Goal: Task Accomplishment & Management: Use online tool/utility

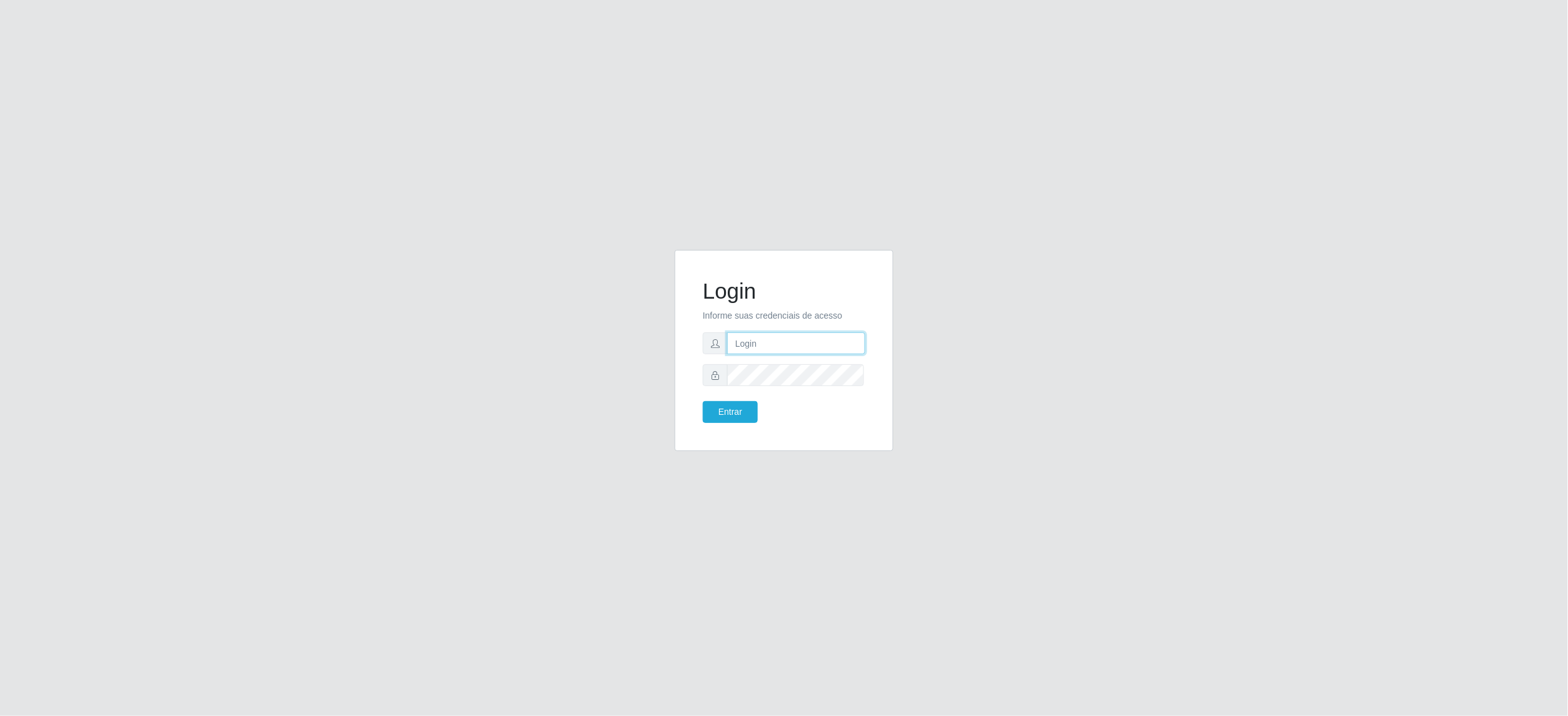
click at [837, 338] on input "text" at bounding box center [796, 343] width 138 height 22
type input "[EMAIL_ADDRESS][DOMAIN_NAME]"
click at [848, 347] on input "[EMAIL_ADDRESS][DOMAIN_NAME]" at bounding box center [796, 343] width 138 height 22
click at [703, 401] on button "Entrar" at bounding box center [730, 412] width 55 height 22
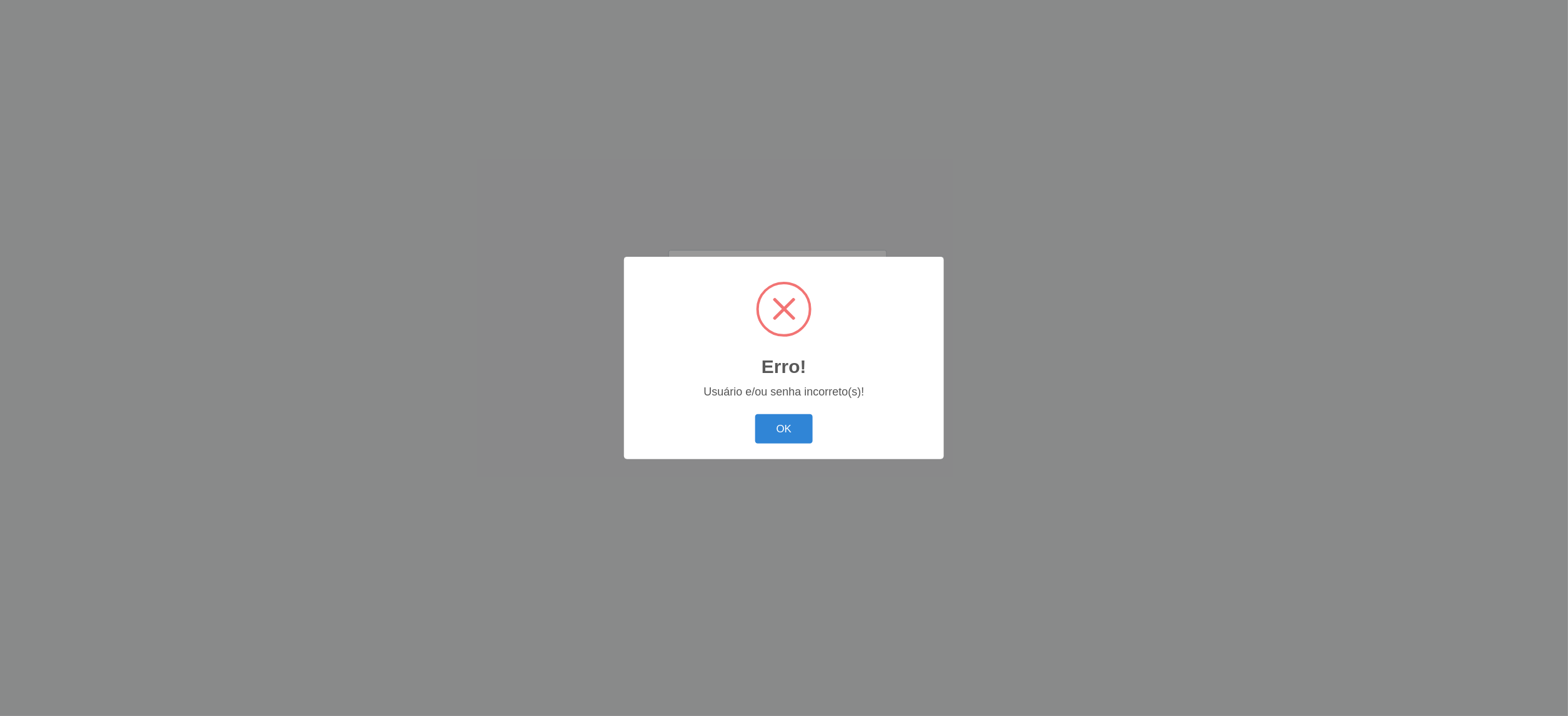
click at [712, 410] on div "Erro! × Usuário e/ou senha incorreto(s)! OK Cancel" at bounding box center [783, 358] width 320 height 203
click at [782, 416] on button "OK" at bounding box center [784, 429] width 58 height 30
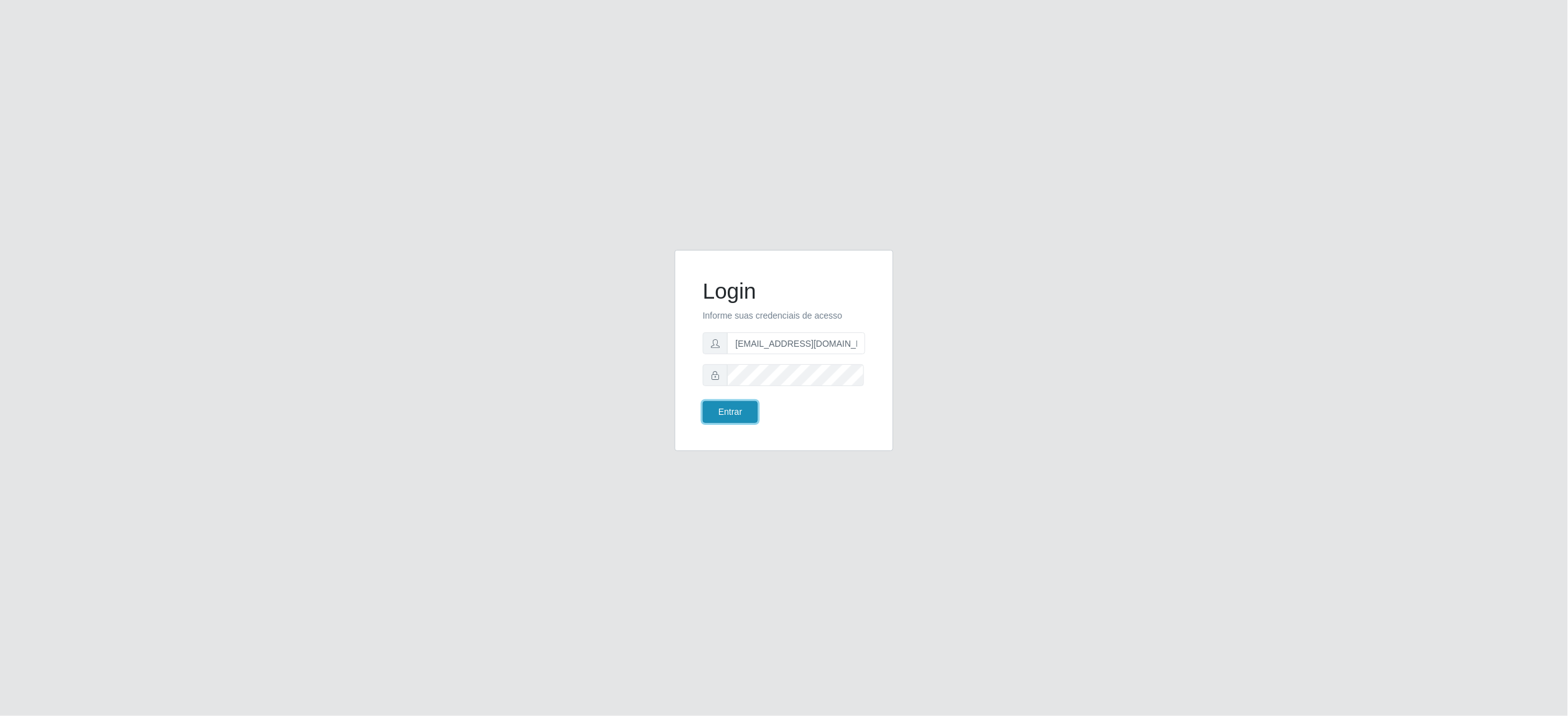
click at [733, 411] on button "Entrar" at bounding box center [730, 412] width 55 height 22
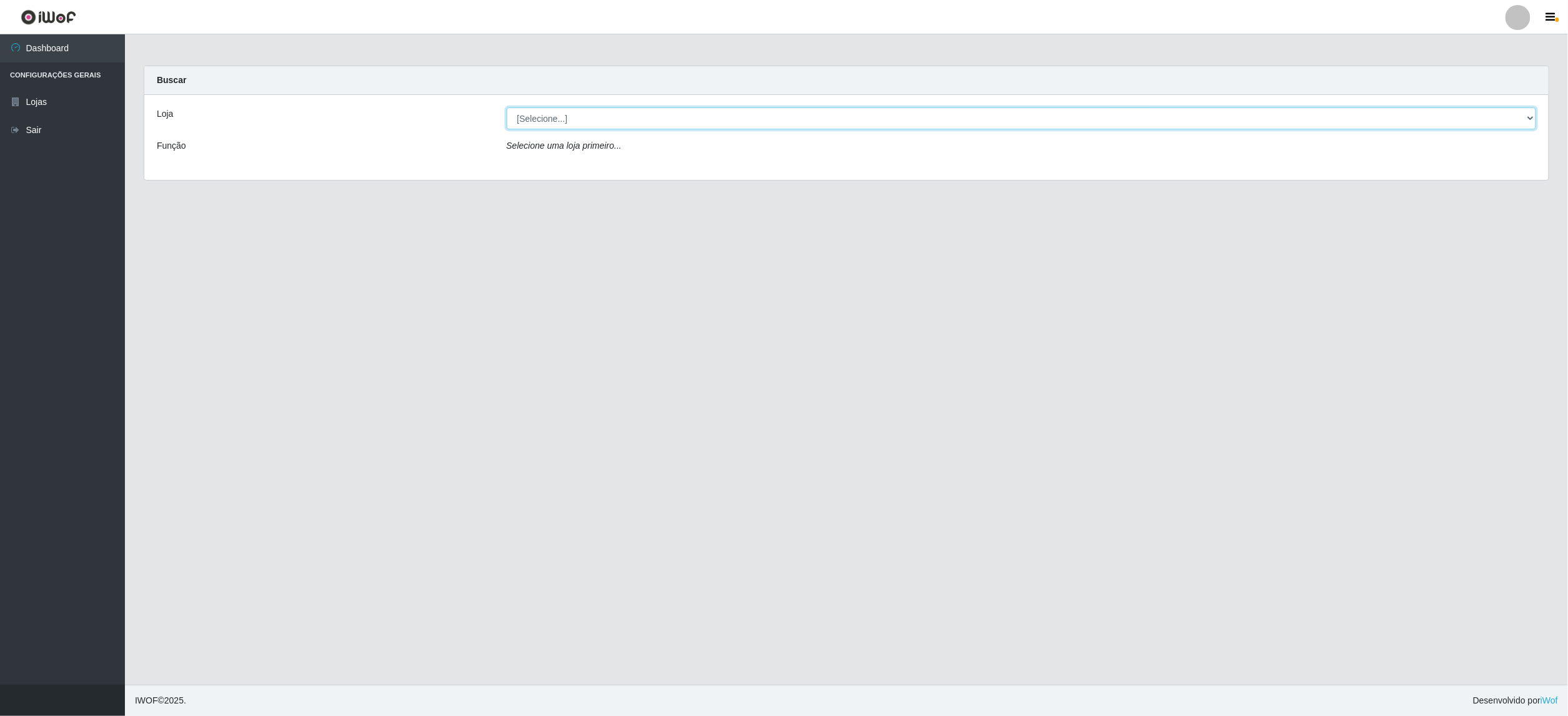
click at [1526, 113] on select "[Selecione...] BomQueSó Agreste - Loja 2" at bounding box center [1021, 119] width 1030 height 22
select select "214"
click at [507, 108] on select "[Selecione...] BomQueSó Agreste - Loja 2" at bounding box center [1021, 119] width 1030 height 22
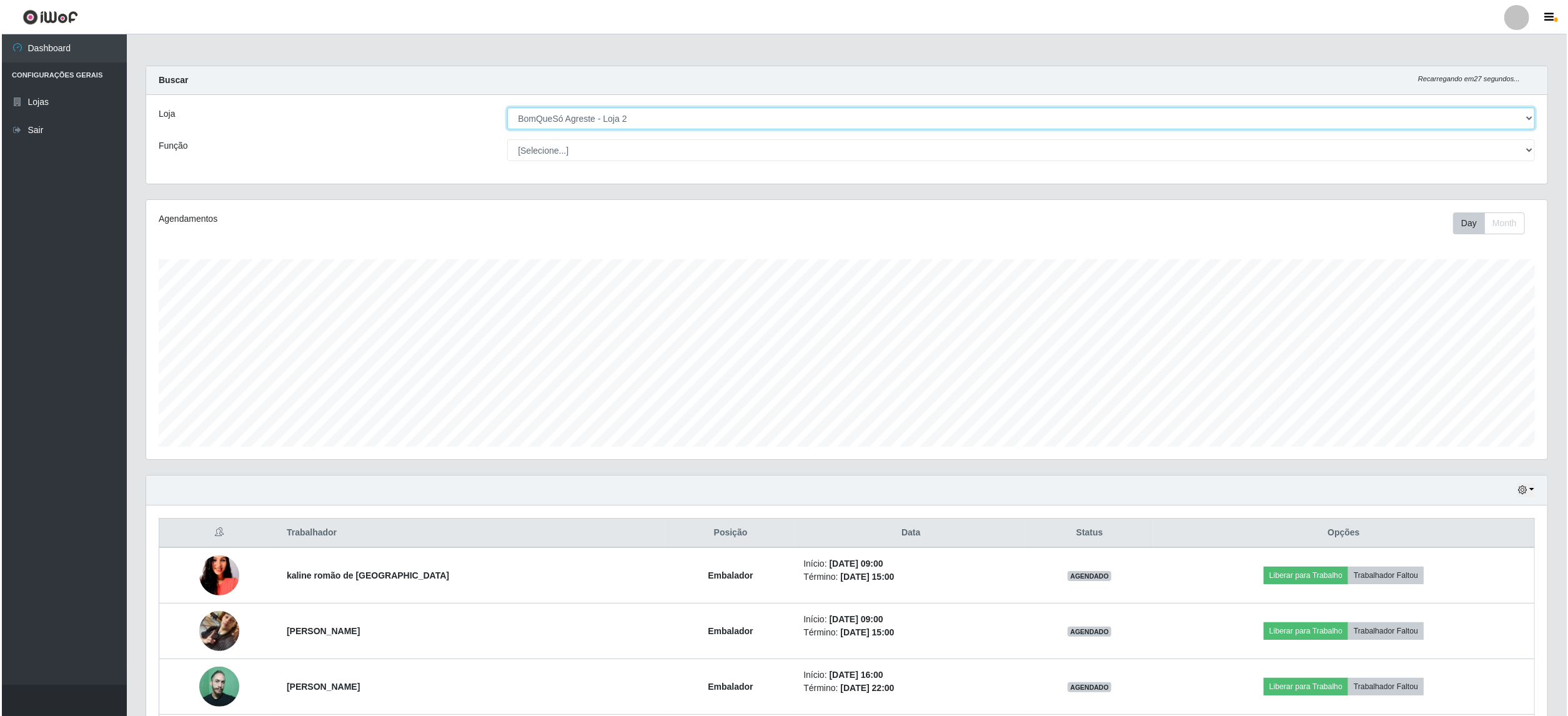
scroll to position [166, 0]
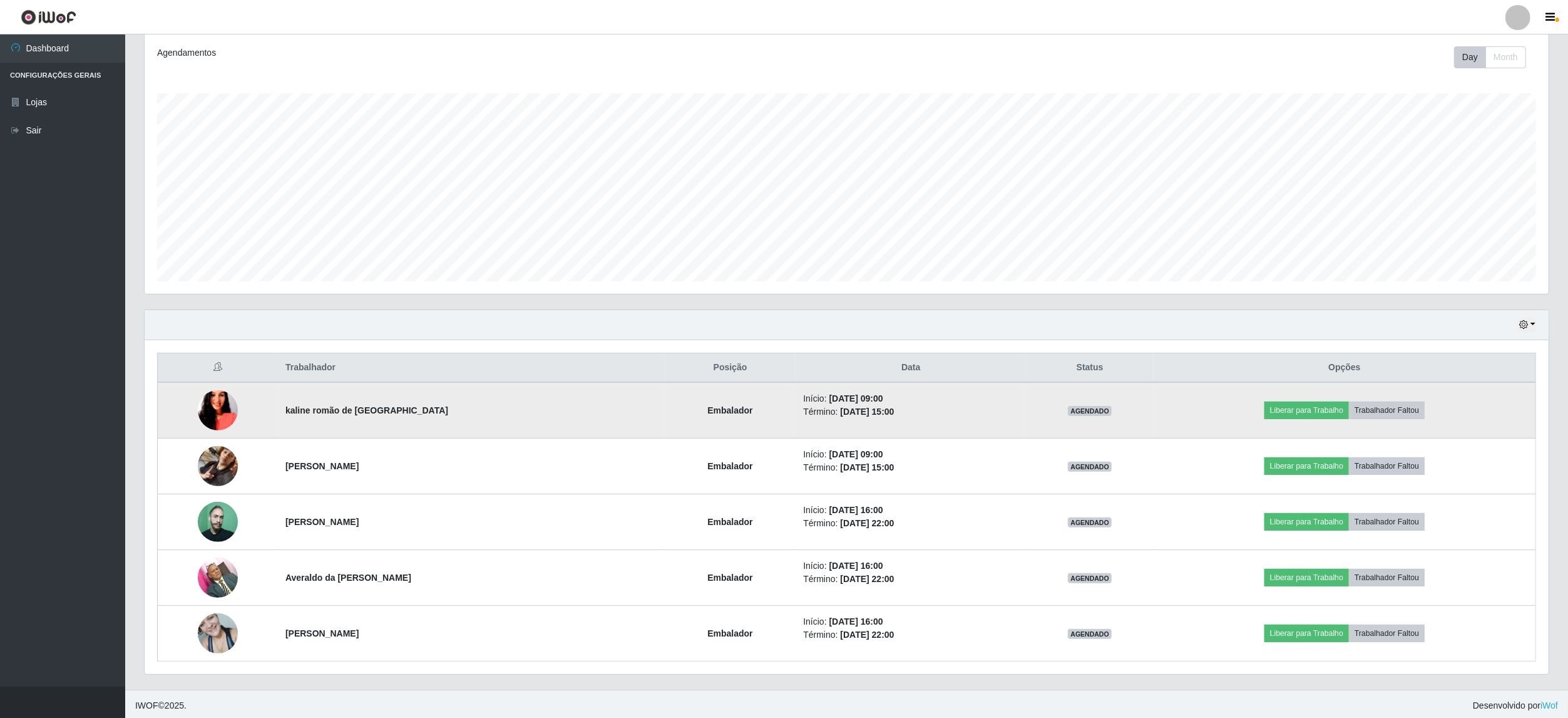
click at [246, 407] on td at bounding box center [218, 410] width 121 height 56
click at [220, 412] on img at bounding box center [217, 410] width 40 height 71
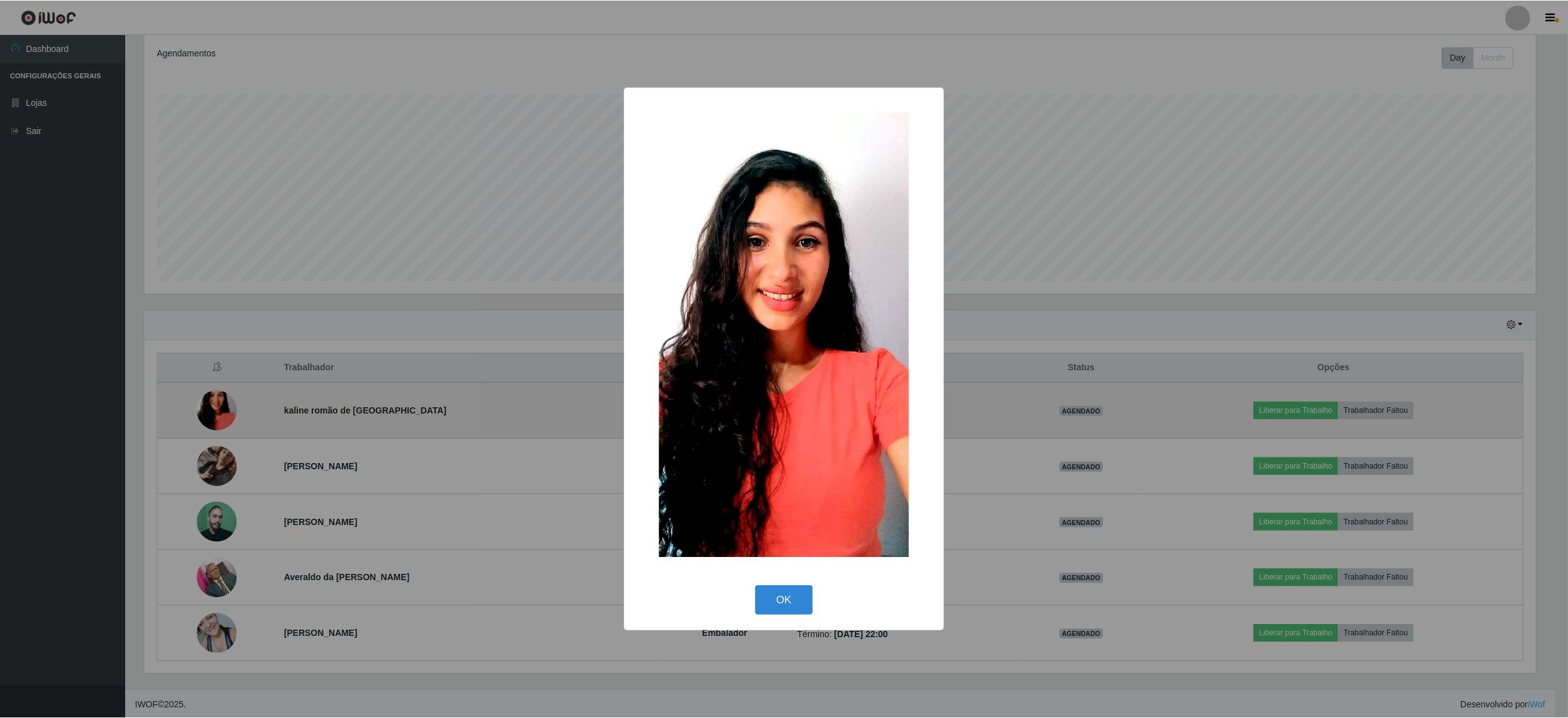
scroll to position [261, 1395]
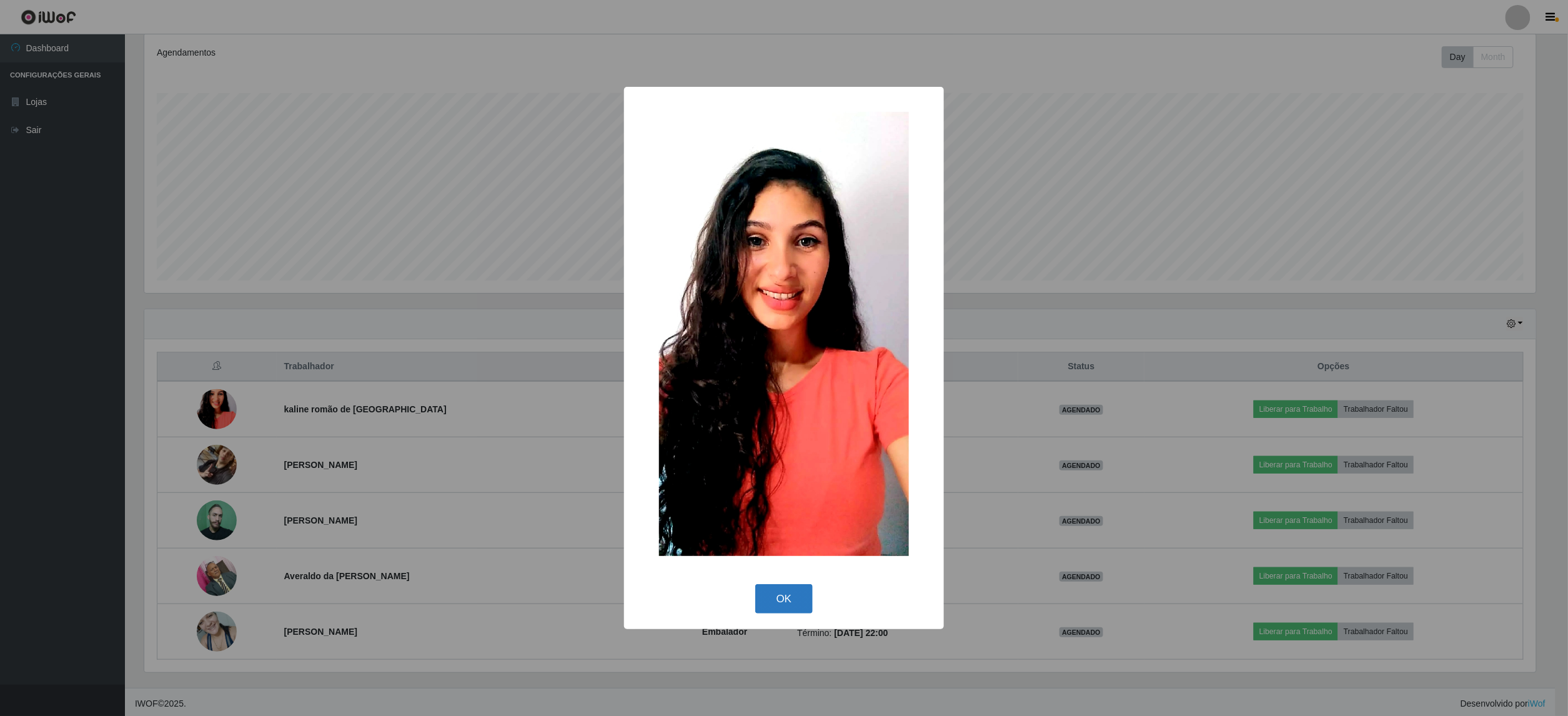
click at [776, 591] on button "OK" at bounding box center [784, 598] width 58 height 30
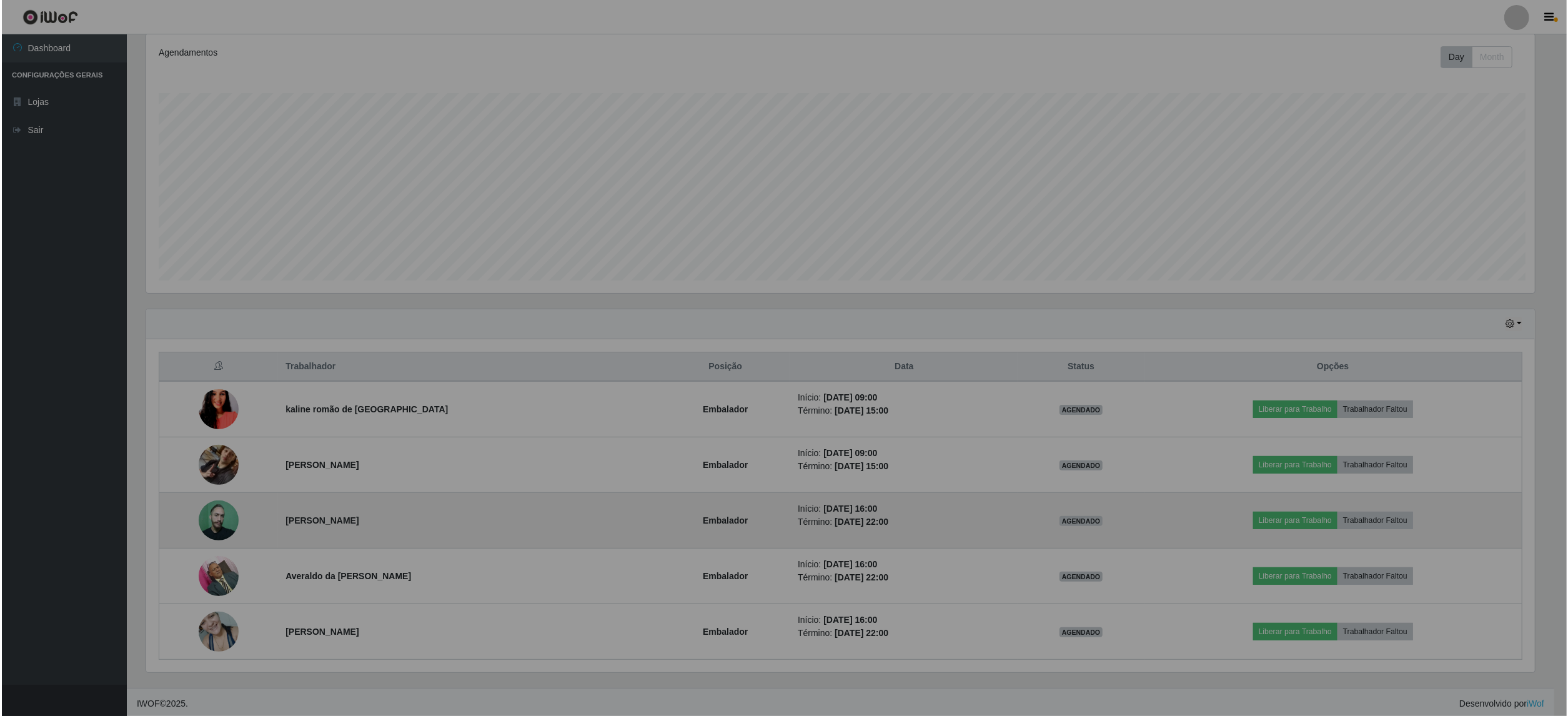
scroll to position [260, 1401]
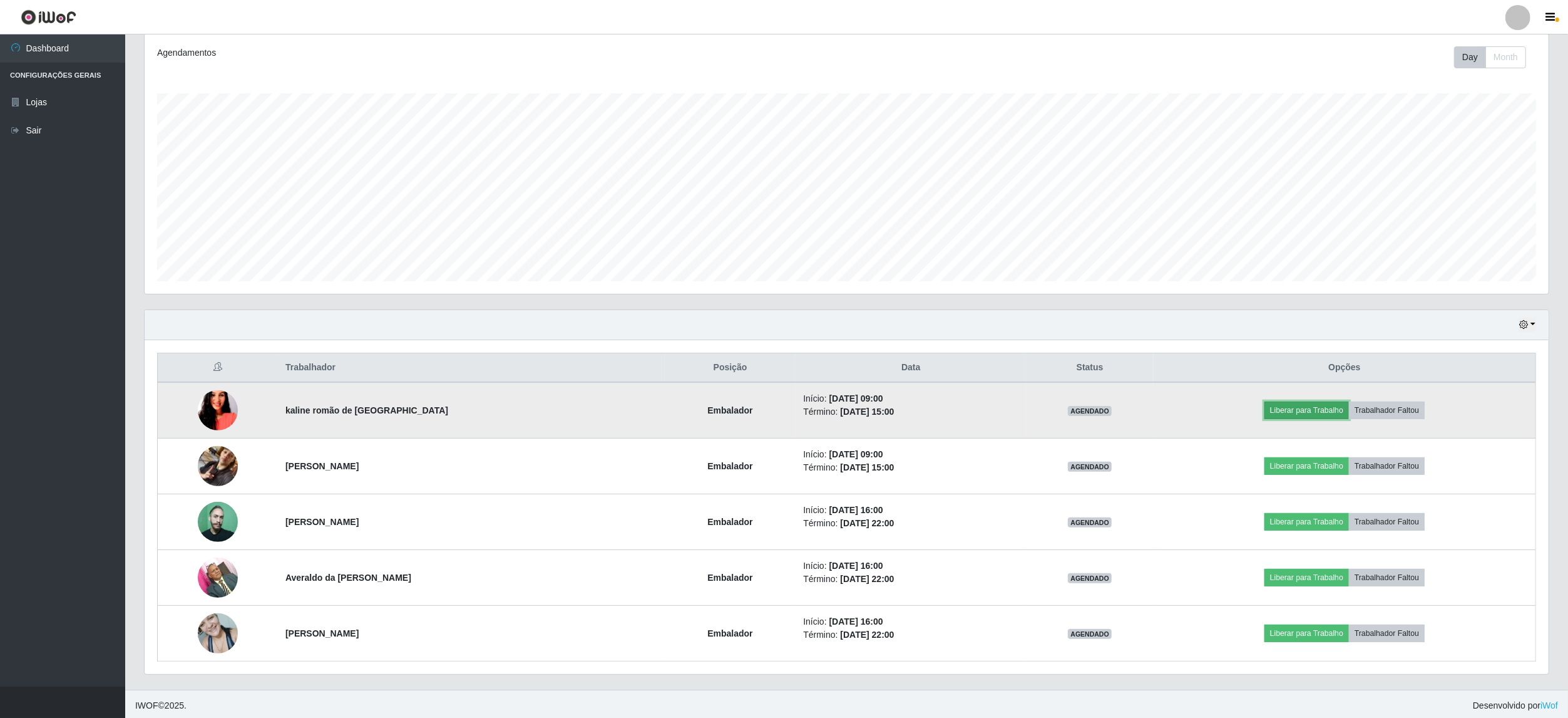
click at [1300, 404] on button "Liberar para Trabalho" at bounding box center [1307, 410] width 85 height 18
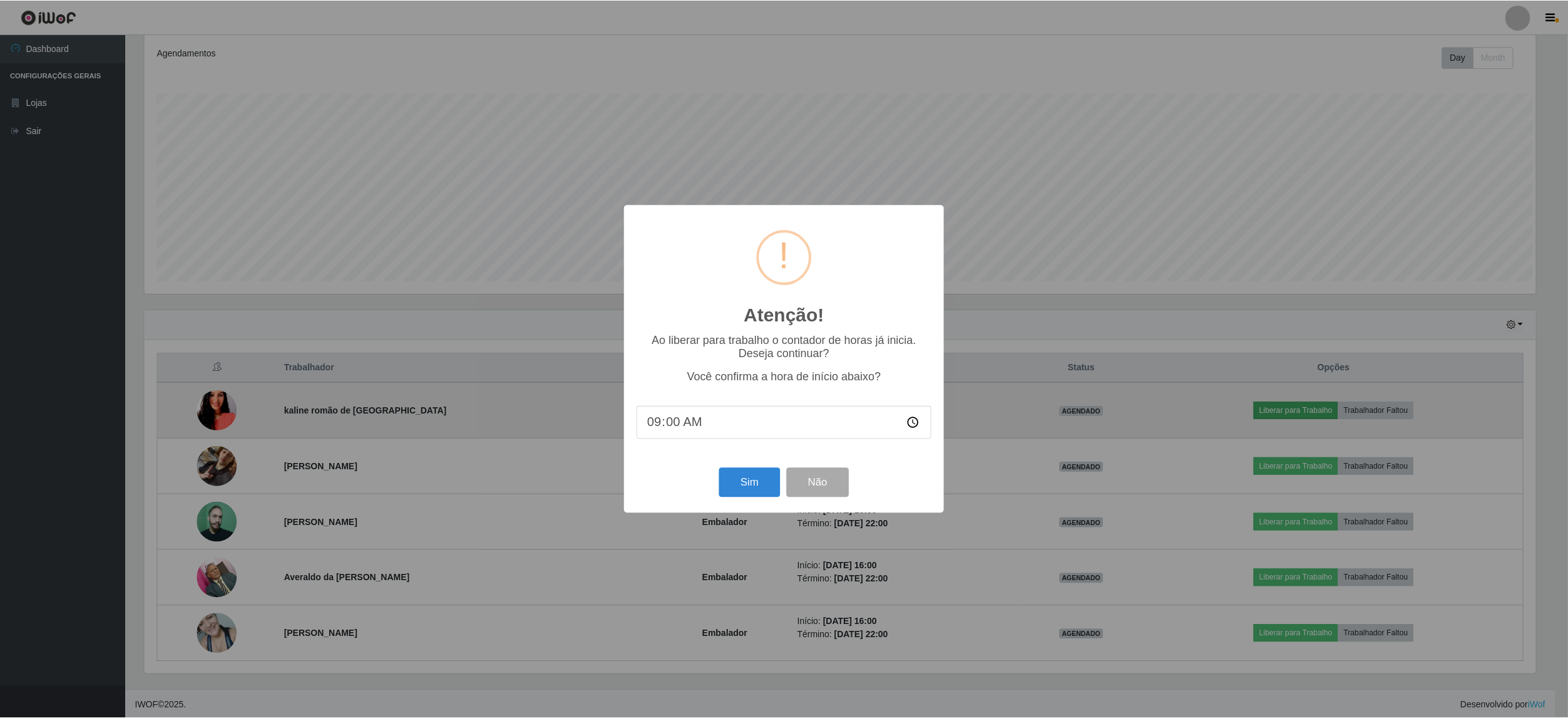
scroll to position [261, 1395]
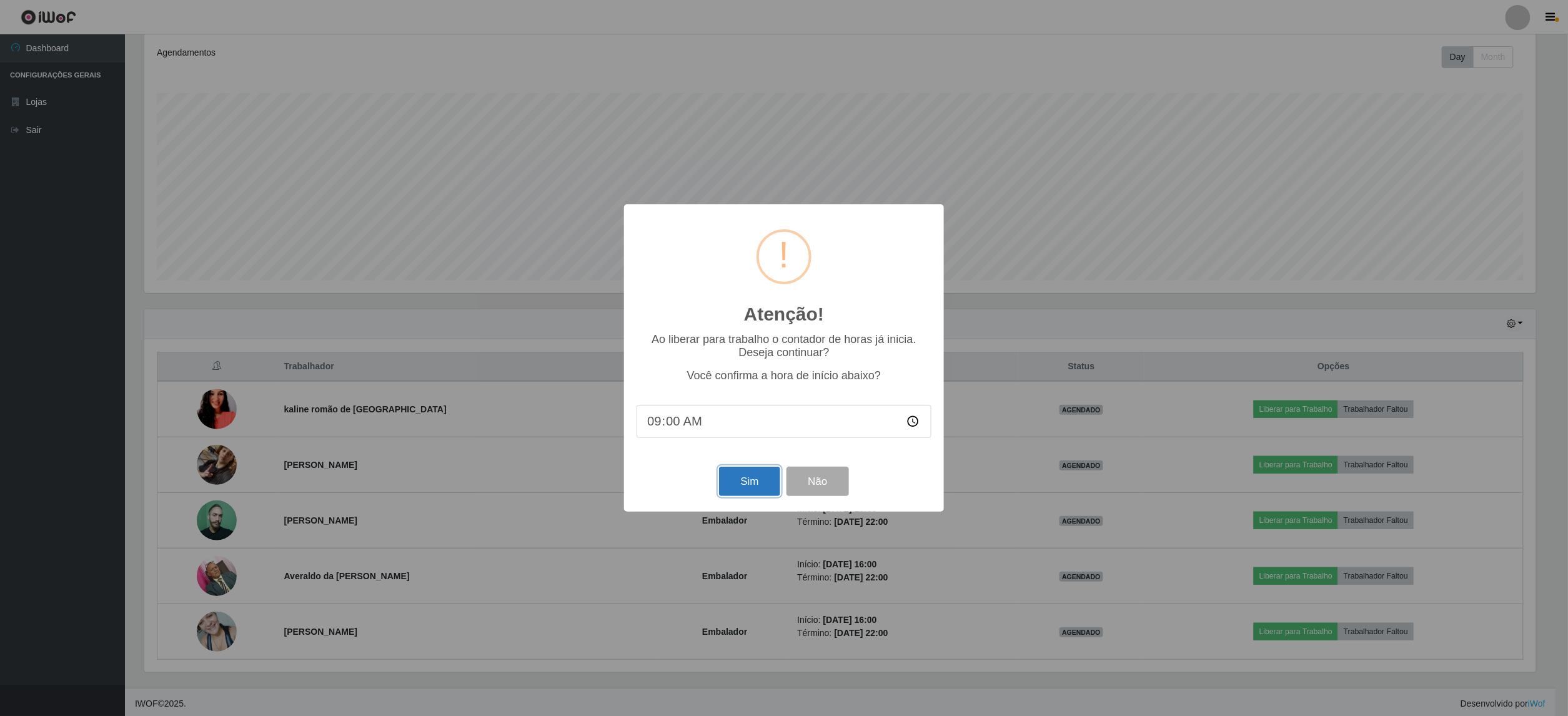
click at [743, 491] on button "Sim" at bounding box center [748, 481] width 60 height 30
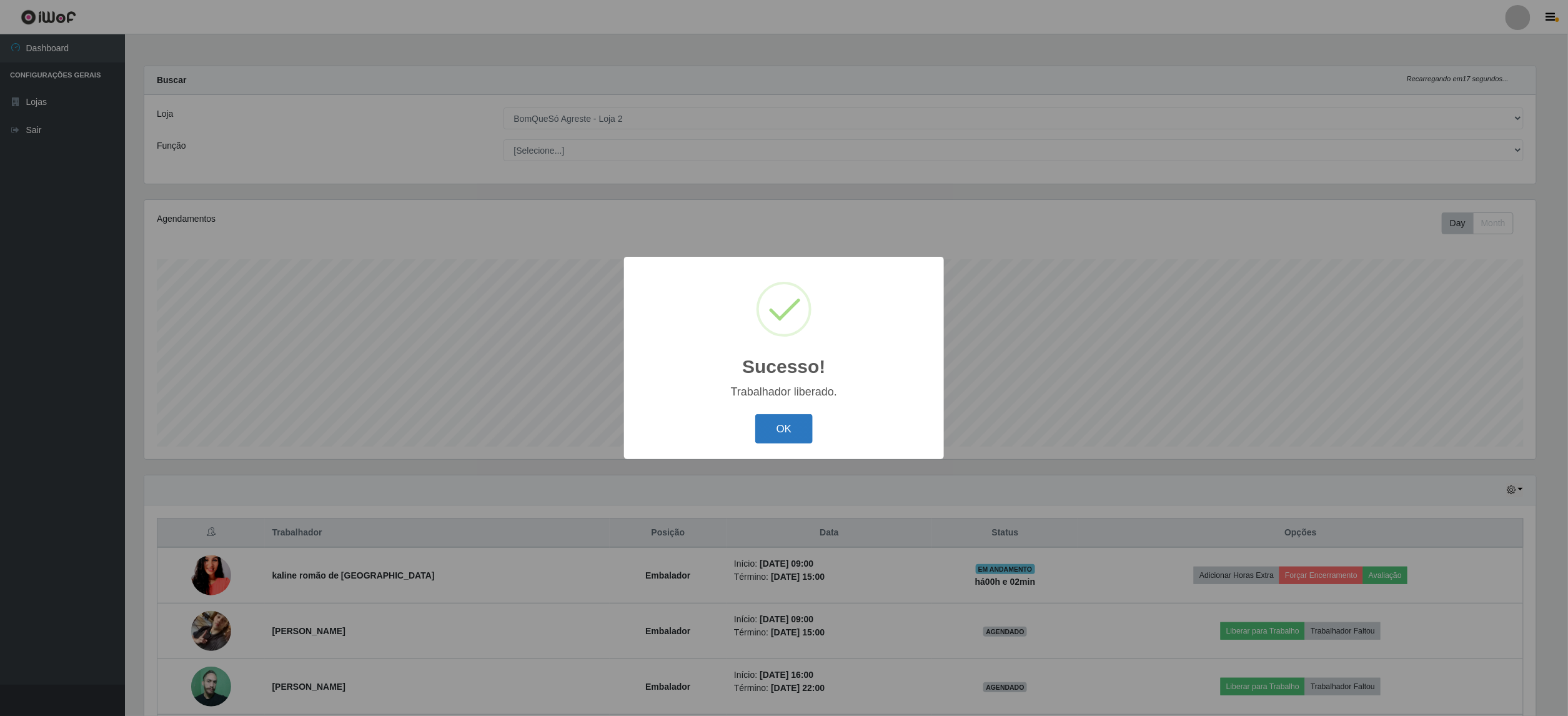
click at [787, 418] on button "OK" at bounding box center [784, 429] width 58 height 30
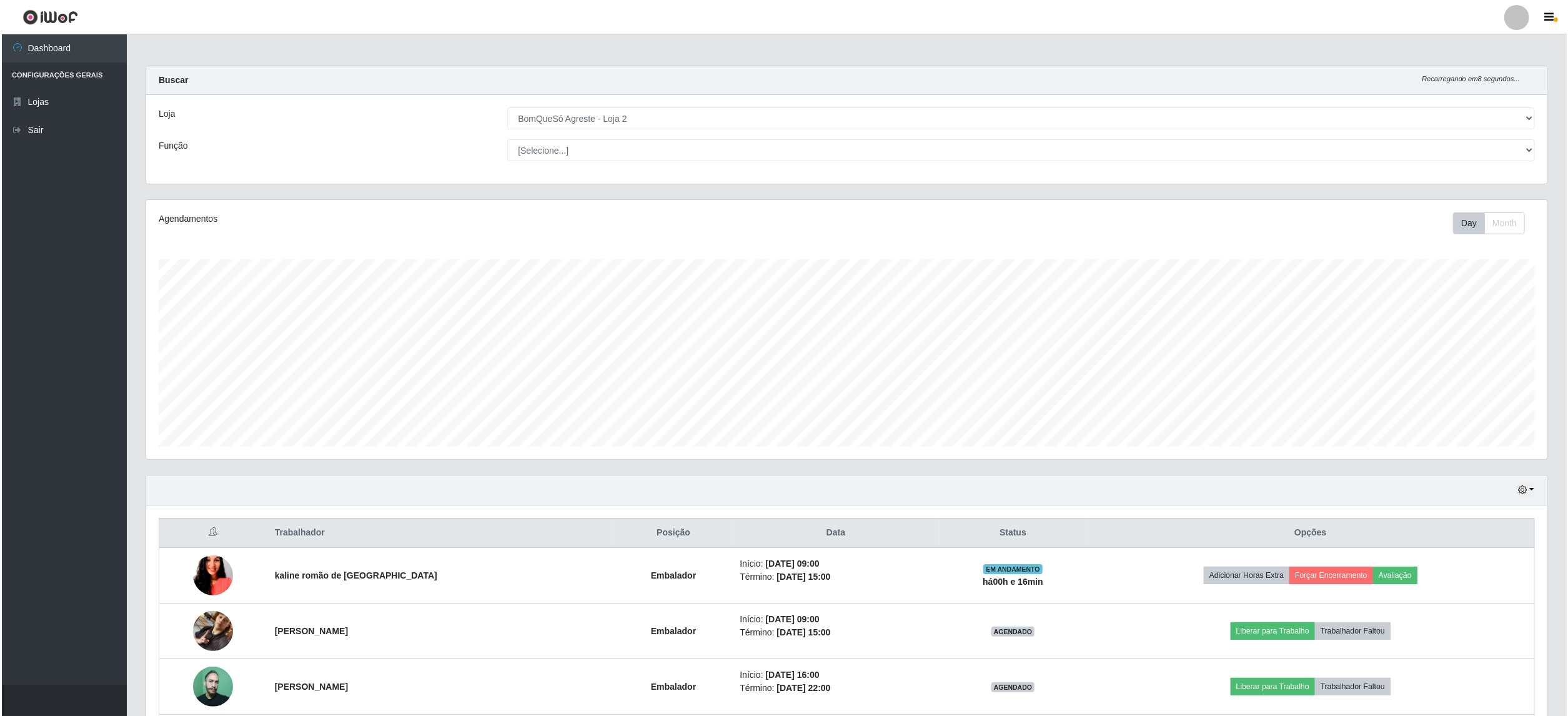
scroll to position [83, 0]
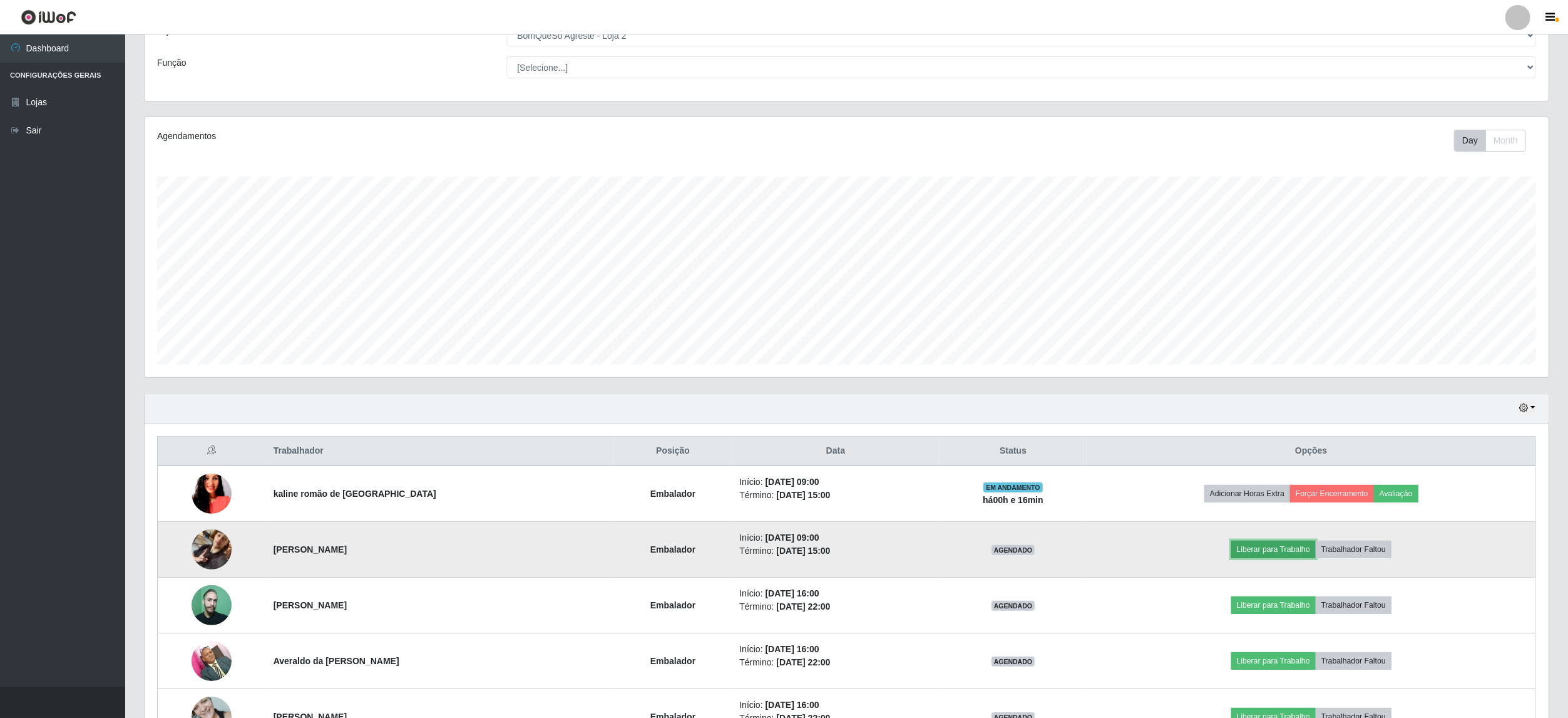
click at [1273, 551] on button "Liberar para Trabalho" at bounding box center [1274, 549] width 85 height 18
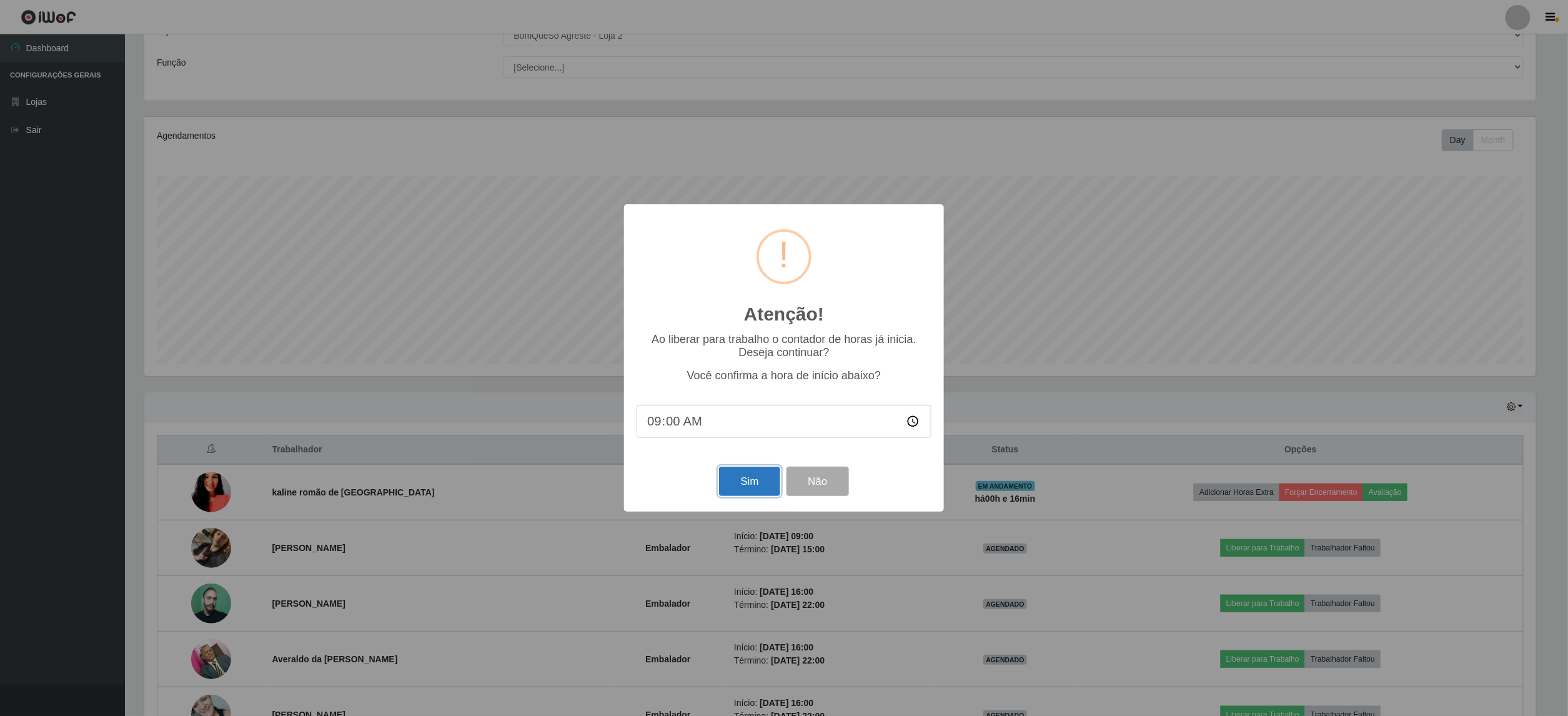
click at [748, 482] on button "Sim" at bounding box center [748, 481] width 60 height 30
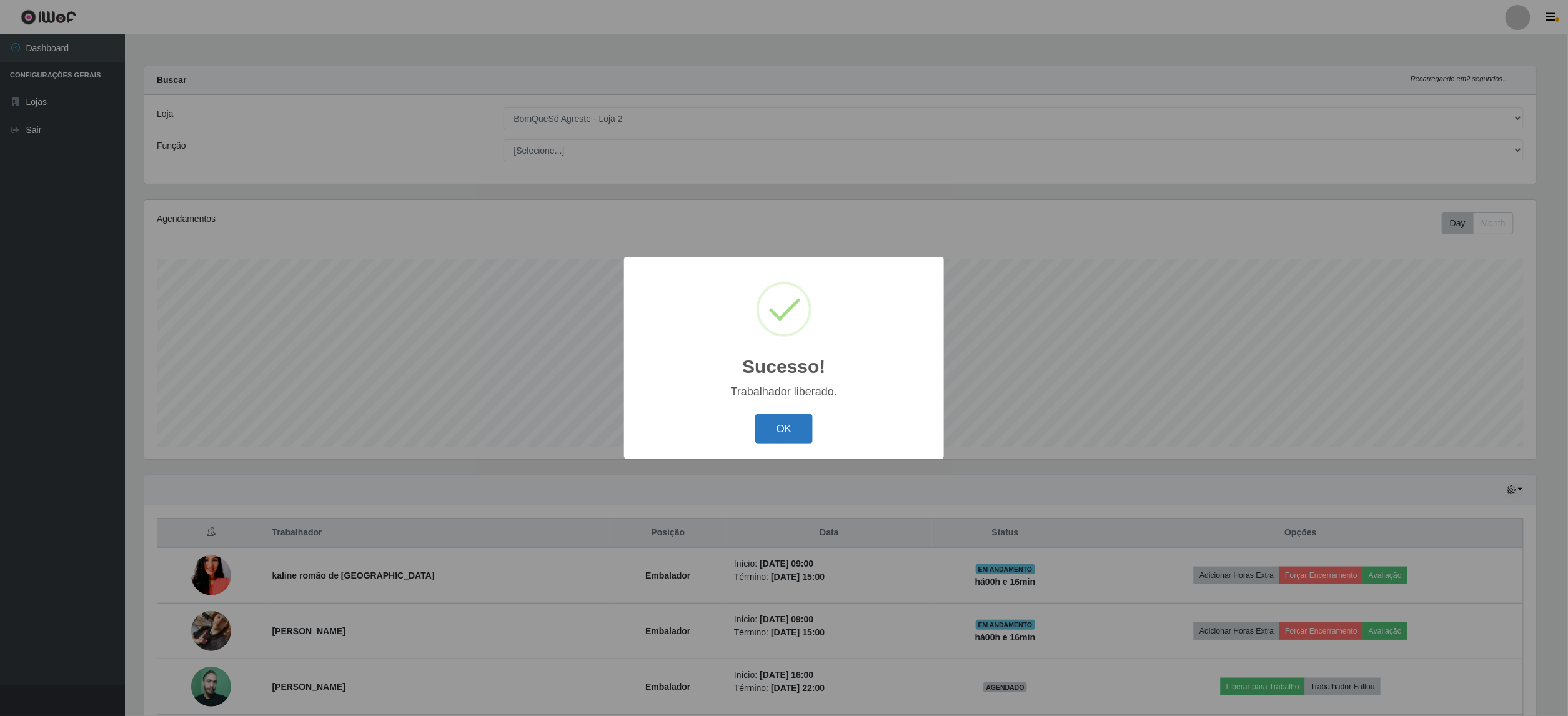
click at [792, 428] on button "OK" at bounding box center [784, 429] width 58 height 30
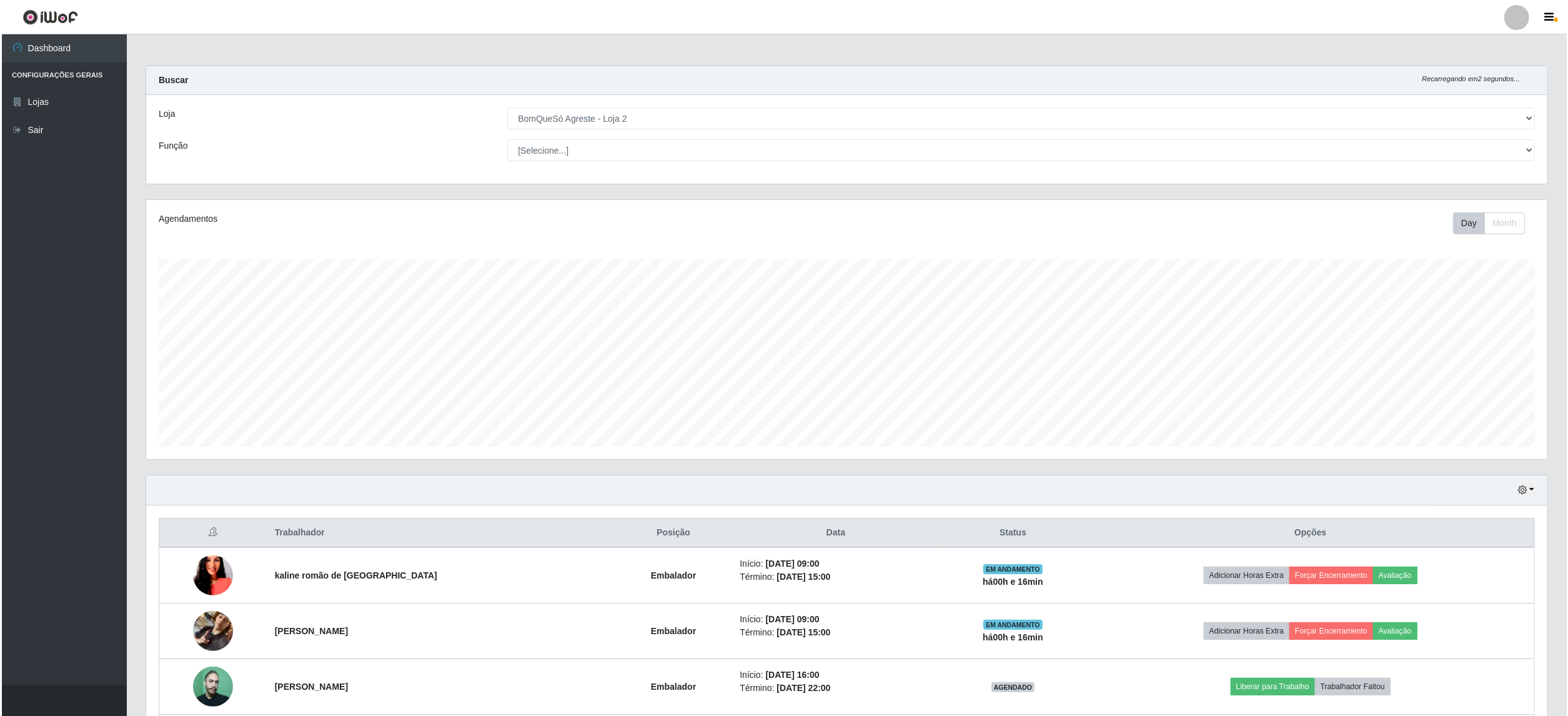
scroll to position [260, 1401]
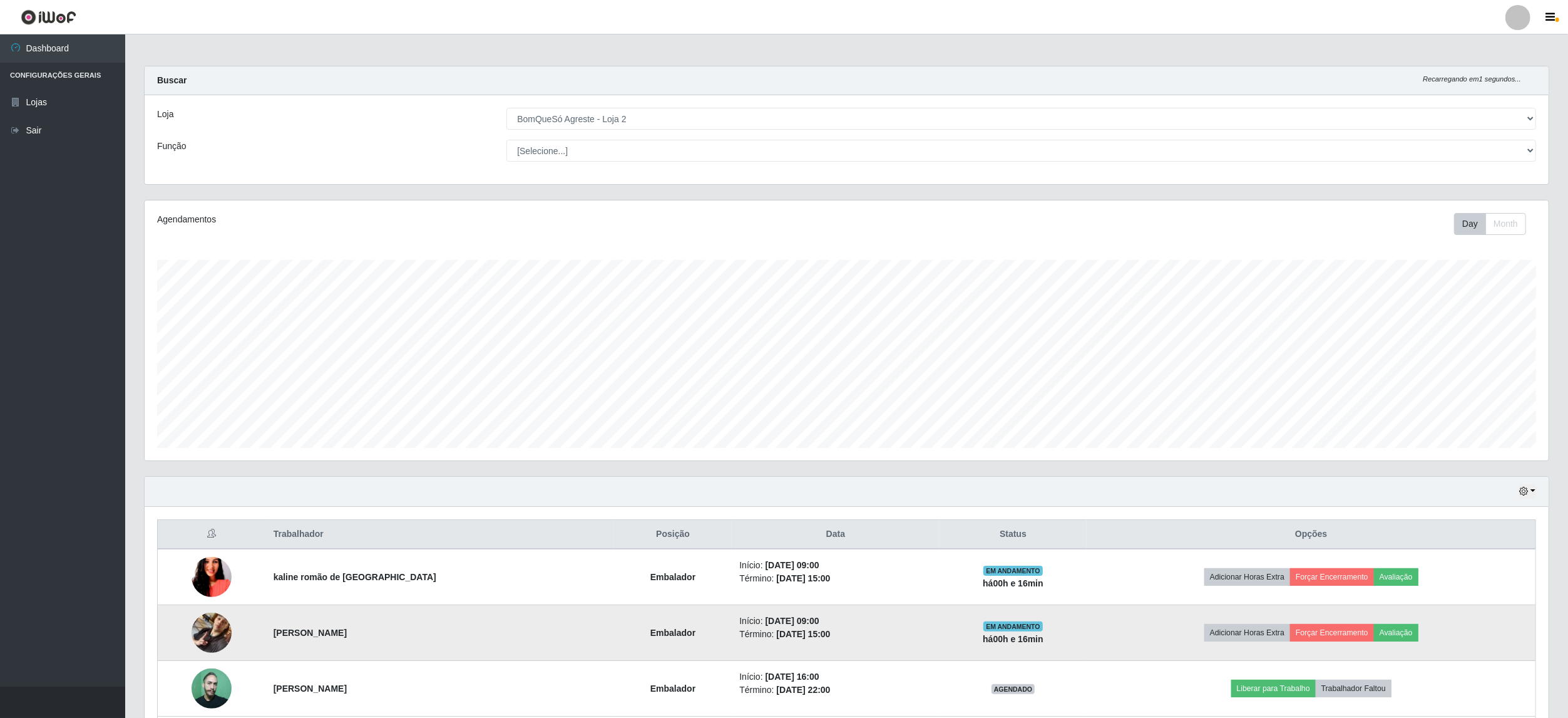
click at [225, 623] on img at bounding box center [212, 632] width 40 height 71
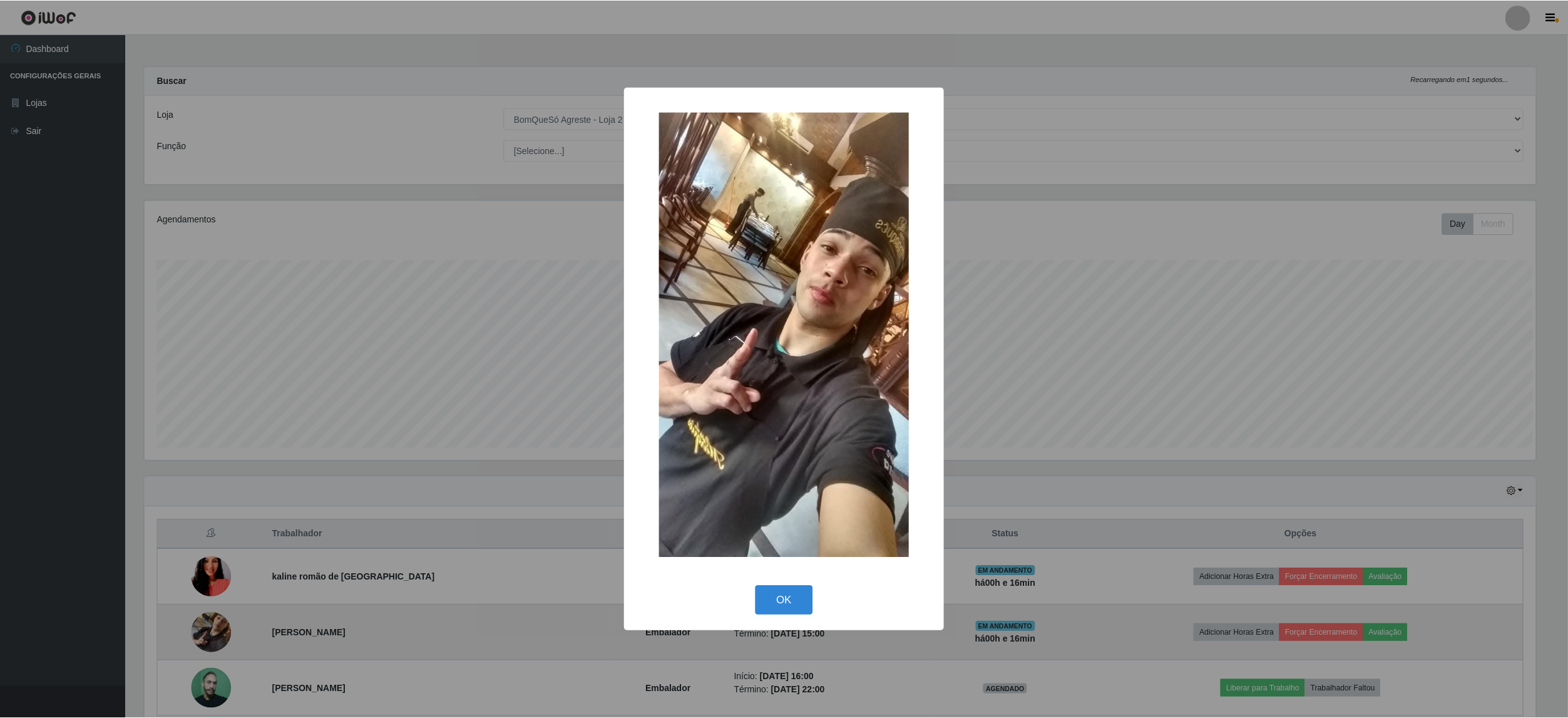
scroll to position [261, 1395]
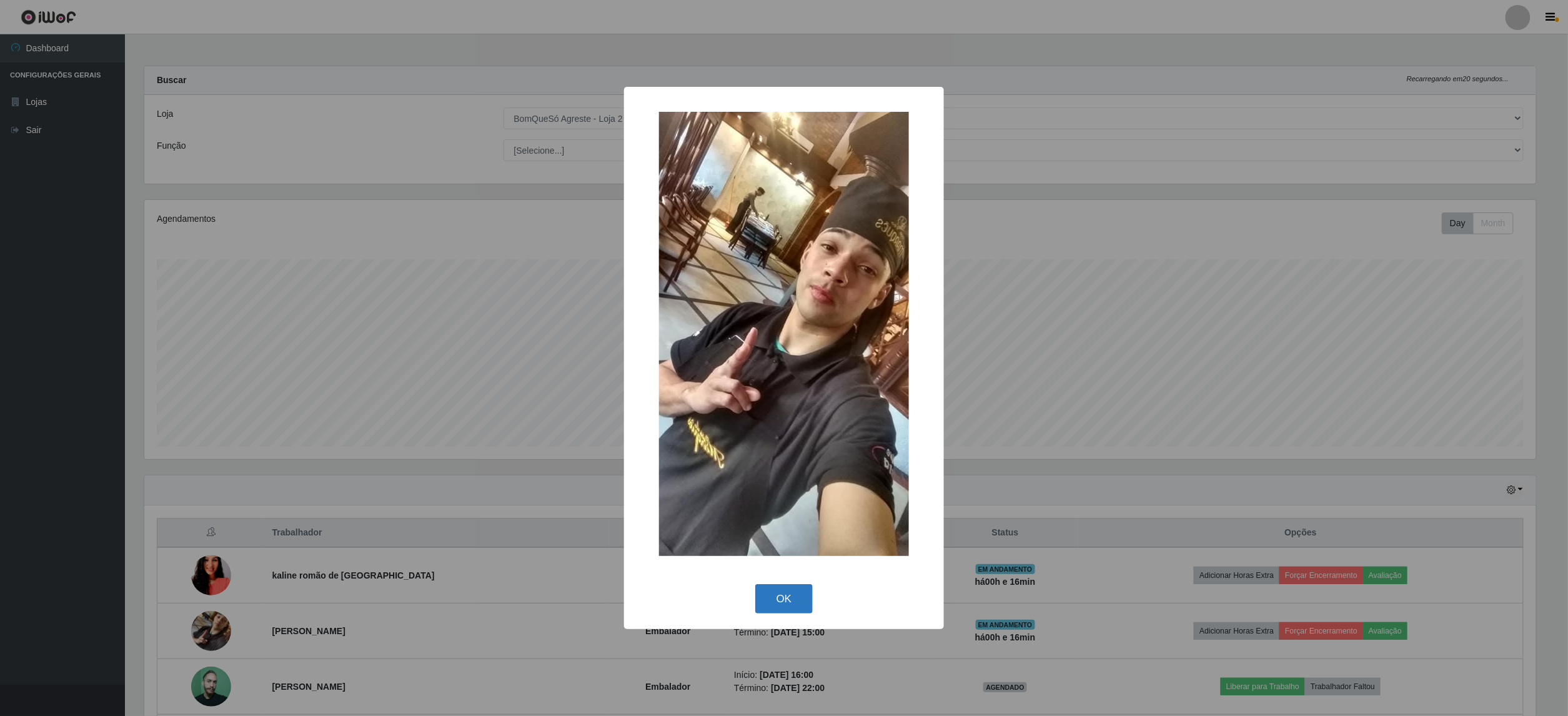
click at [782, 593] on button "OK" at bounding box center [784, 598] width 58 height 30
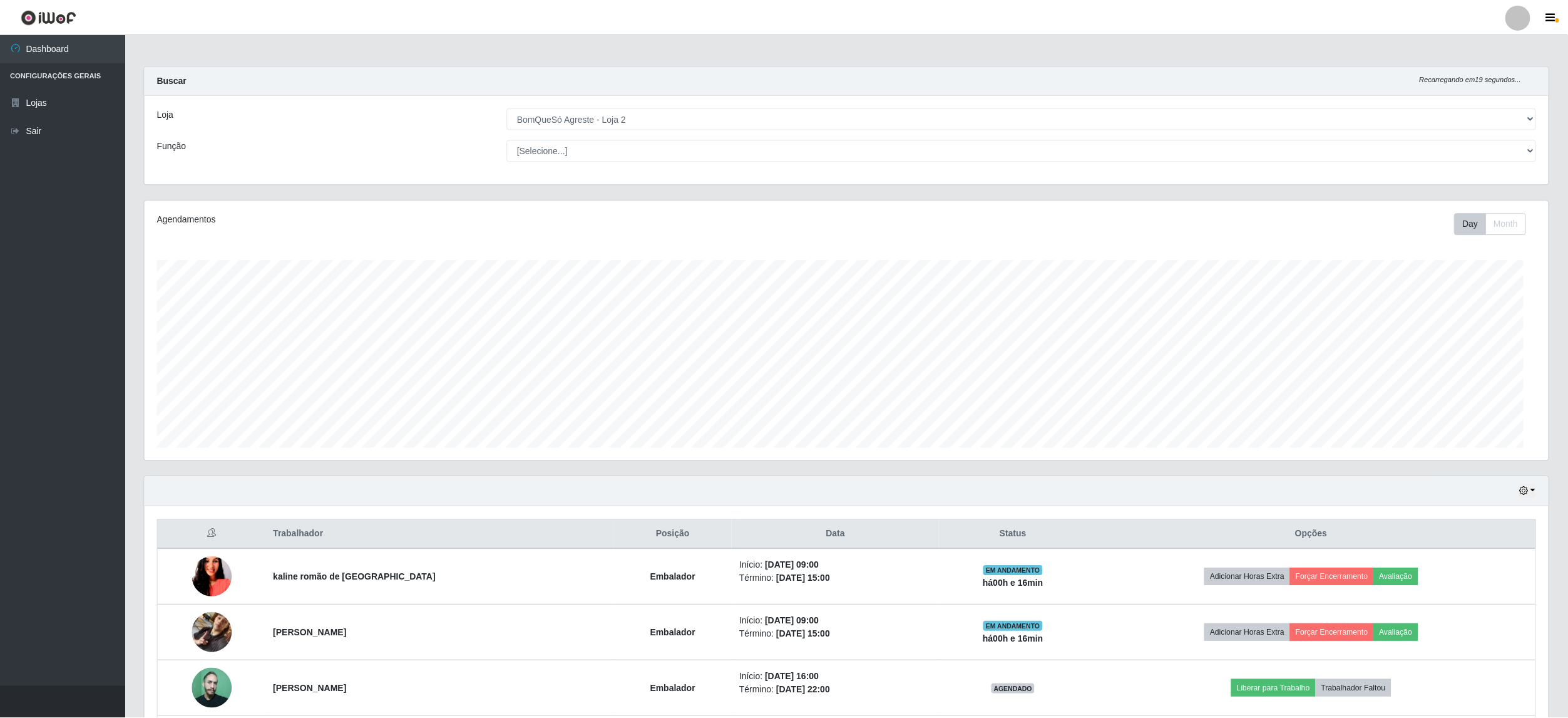
scroll to position [261, 1404]
